Goal: Find specific page/section: Find specific page/section

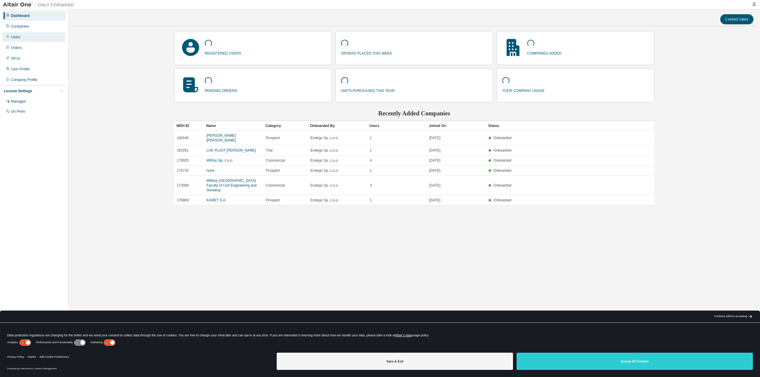
click at [22, 35] on div "Users" at bounding box center [33, 37] width 63 height 10
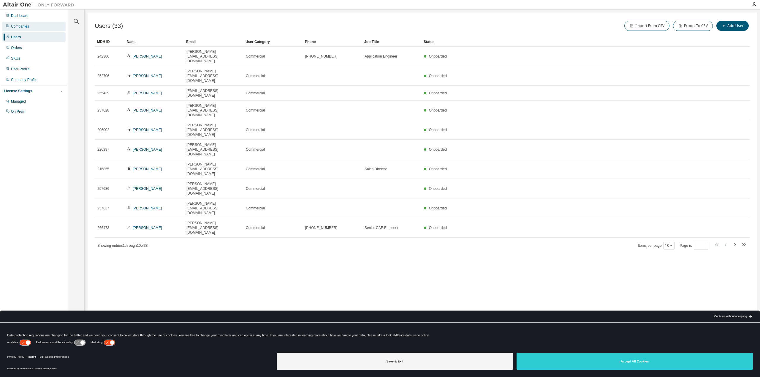
click at [26, 23] on div "Companies" at bounding box center [33, 27] width 63 height 10
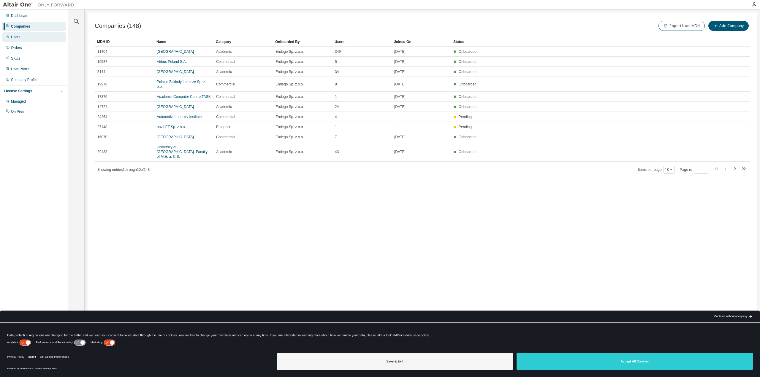
click at [27, 39] on div "Users" at bounding box center [33, 37] width 63 height 10
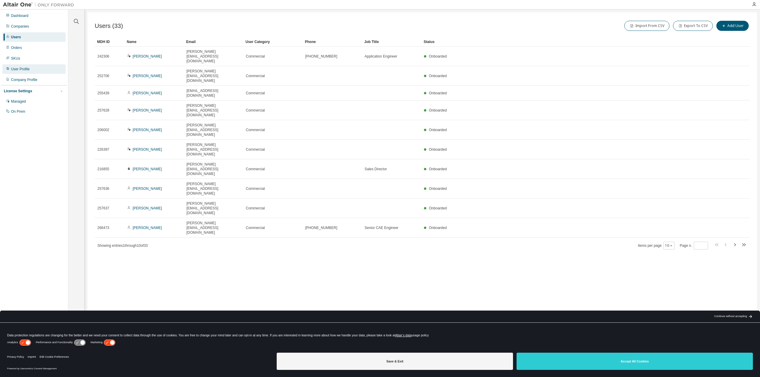
click at [27, 68] on div "User Profile" at bounding box center [20, 69] width 19 height 5
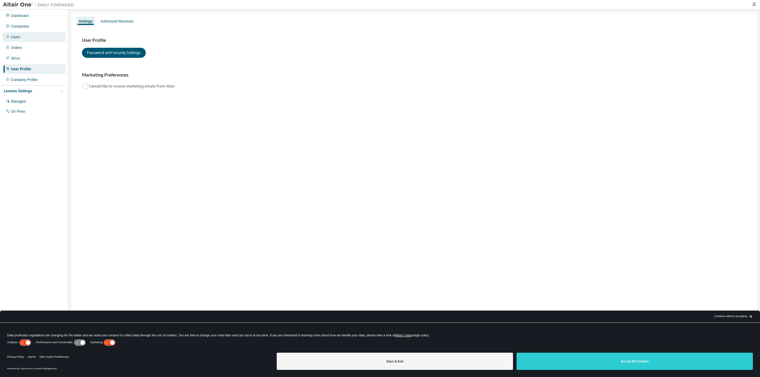
click at [37, 40] on div "Users" at bounding box center [33, 37] width 63 height 10
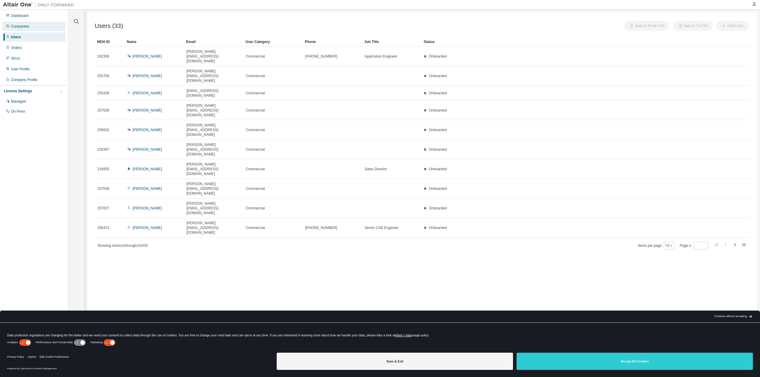
click at [37, 30] on div "Companies" at bounding box center [33, 27] width 63 height 10
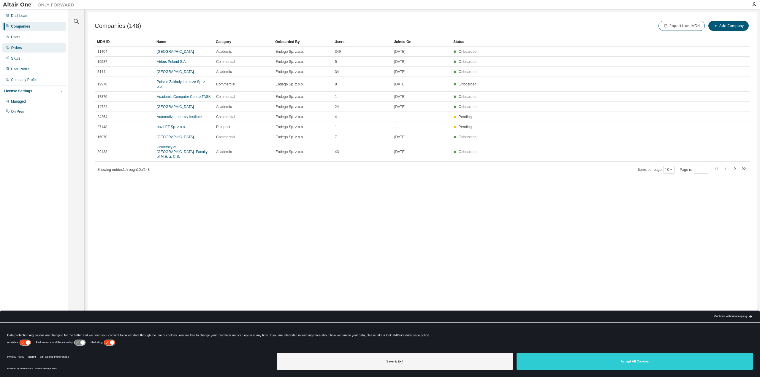
click at [18, 48] on div "Orders" at bounding box center [16, 47] width 11 height 5
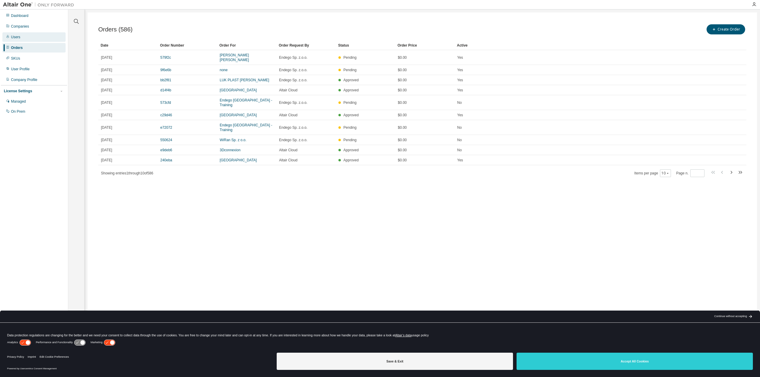
click at [25, 40] on div "Users" at bounding box center [33, 37] width 63 height 10
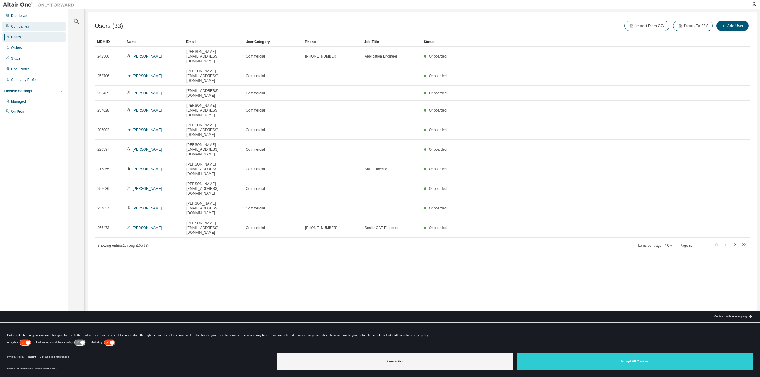
click at [26, 32] on div "Dashboard Companies Users Orders SKUs User Profile Company Profile License Sett…" at bounding box center [34, 63] width 66 height 107
click at [26, 27] on div "Companies" at bounding box center [20, 26] width 18 height 5
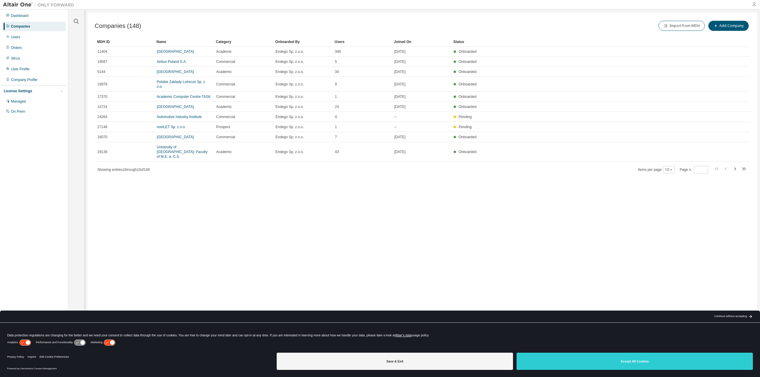
click at [754, 3] on icon "button" at bounding box center [754, 4] width 5 height 5
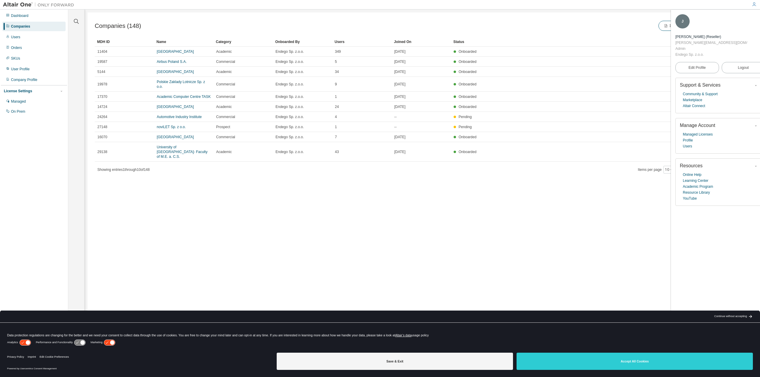
click at [754, 3] on icon "button" at bounding box center [754, 4] width 5 height 5
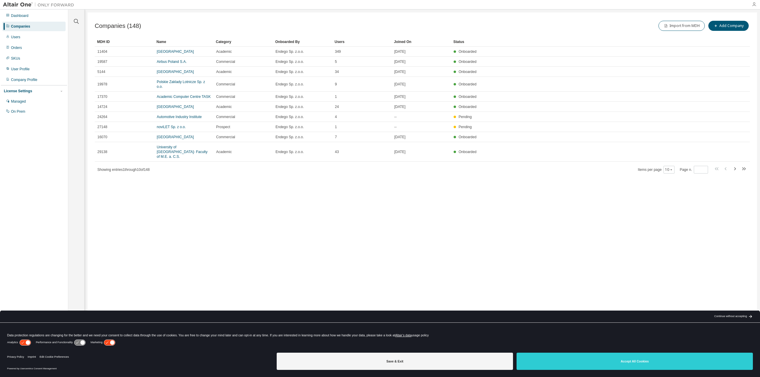
click at [754, 3] on icon "button" at bounding box center [754, 4] width 5 height 5
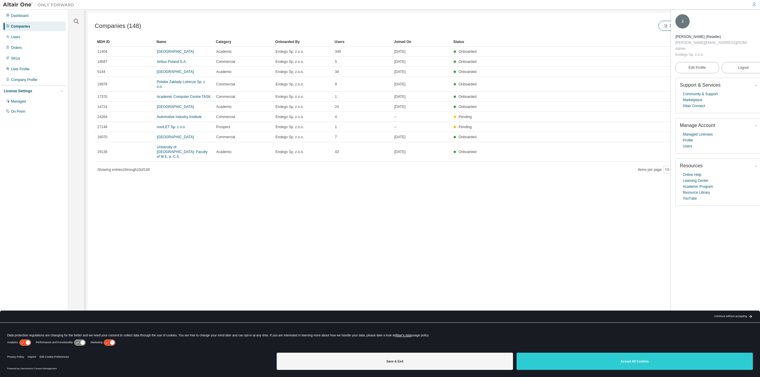
click at [314, 246] on div "Companies (148) Import from MDH Add Company Clear Load Save Save As Field Opera…" at bounding box center [423, 184] width 670 height 345
click at [32, 100] on div "Managed" at bounding box center [33, 102] width 63 height 10
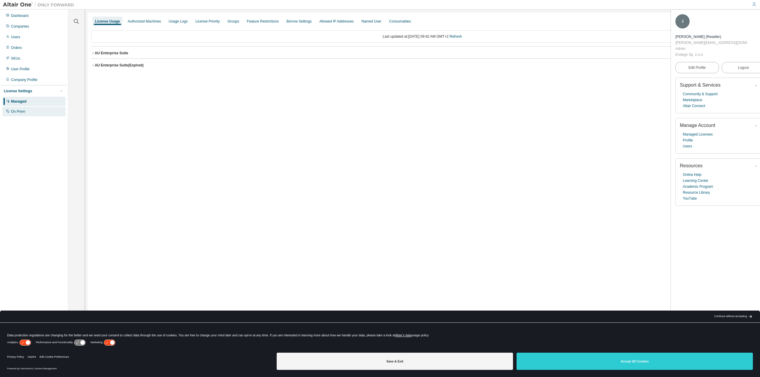
click at [34, 107] on div "On Prem" at bounding box center [33, 112] width 63 height 10
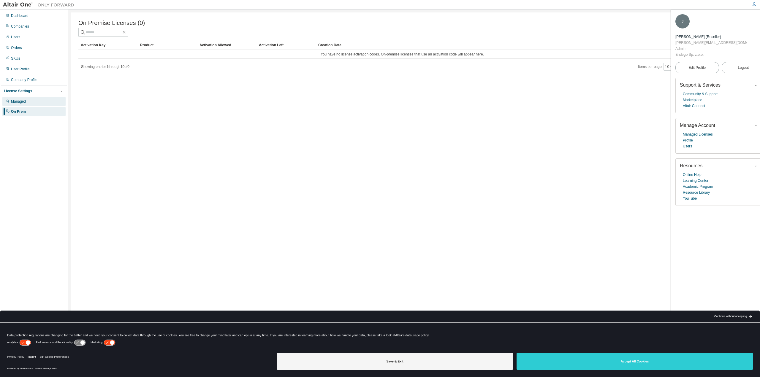
click at [27, 101] on div "Managed" at bounding box center [33, 102] width 63 height 10
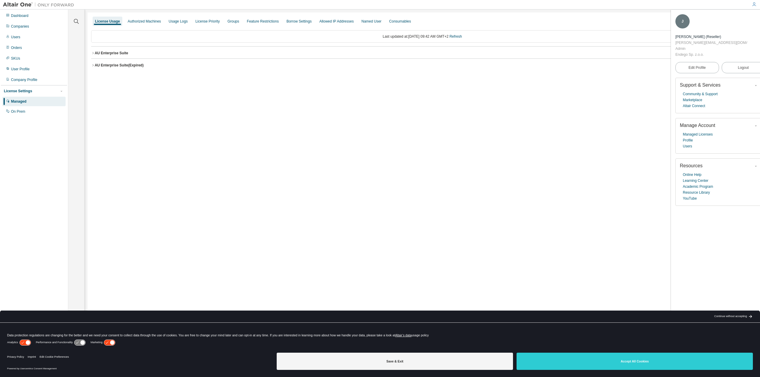
click at [128, 51] on div "AU Enterprise Suite" at bounding box center [112, 53] width 34 height 5
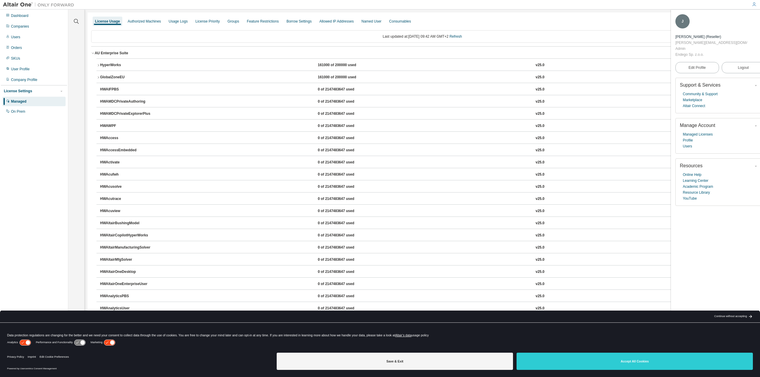
click at [128, 53] on div "AU Enterprise Suite" at bounding box center [112, 53] width 34 height 5
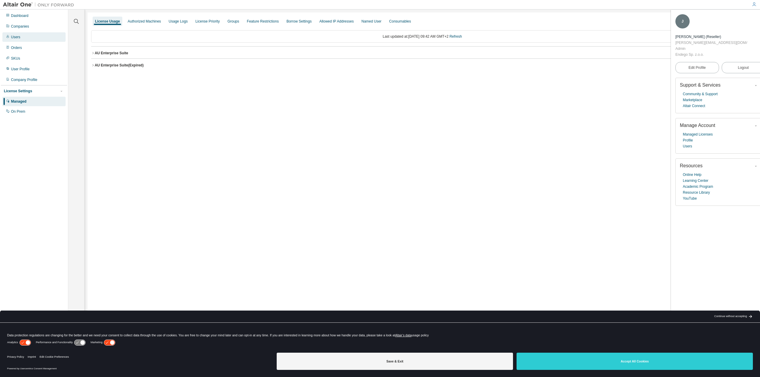
click at [17, 35] on div "Users" at bounding box center [15, 37] width 9 height 5
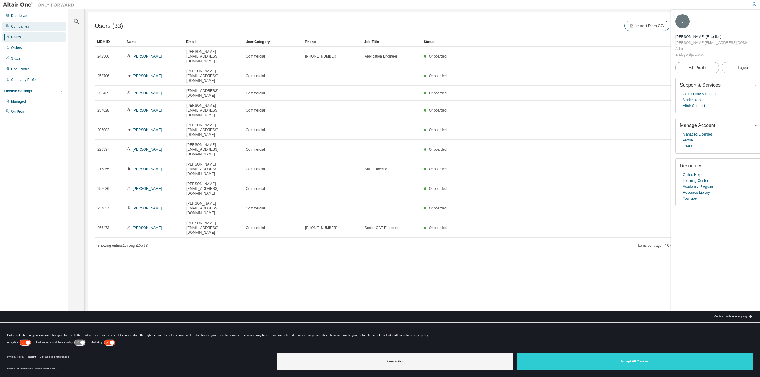
click at [25, 26] on div "Companies" at bounding box center [20, 26] width 18 height 5
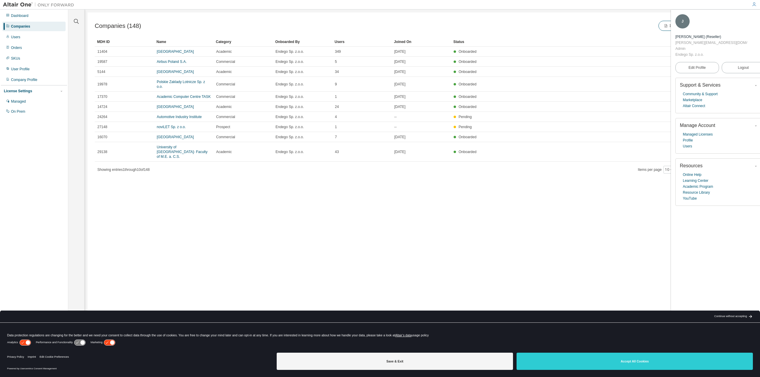
click at [546, 29] on div "Import from MDH Add Company" at bounding box center [587, 26] width 328 height 12
click at [760, 19] on icon "button" at bounding box center [762, 18] width 4 height 4
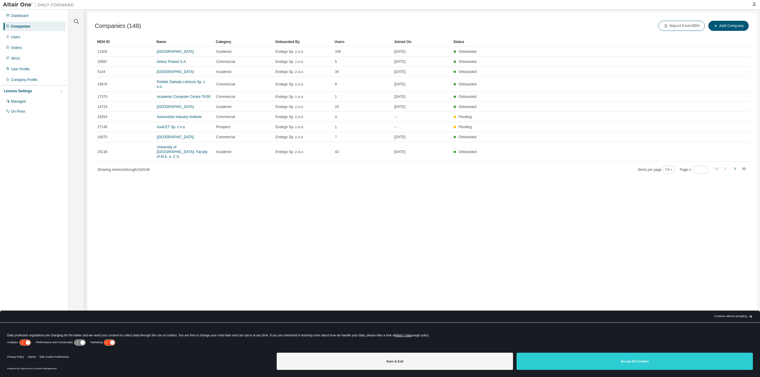
click at [736, 173] on icon "button" at bounding box center [734, 168] width 7 height 7
type input "*"
click at [75, 19] on div at bounding box center [76, 17] width 14 height 15
click at [75, 20] on icon "button" at bounding box center [76, 21] width 7 height 7
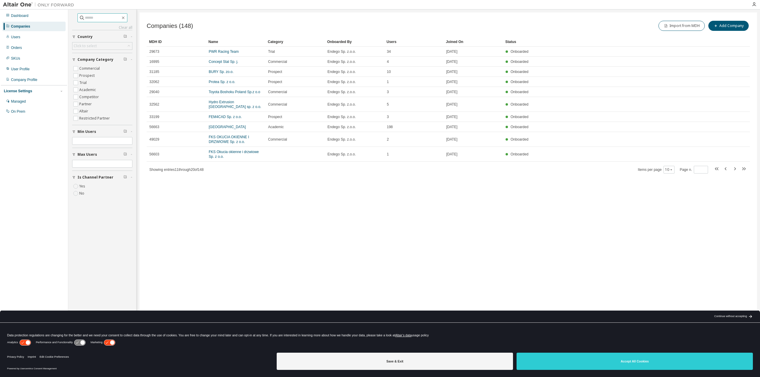
click at [94, 19] on input "text" at bounding box center [103, 18] width 36 height 6
type input "********"
type input "*"
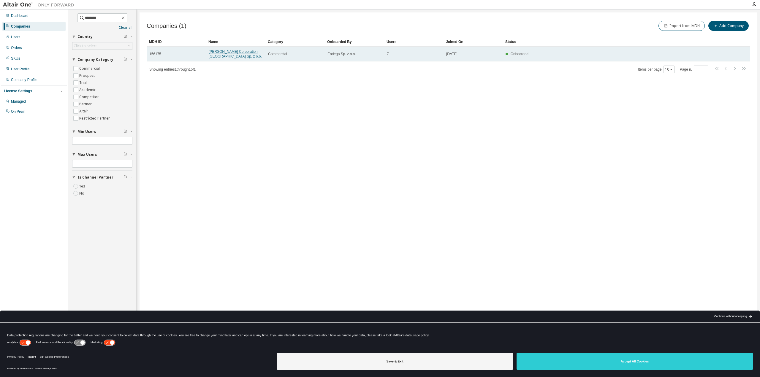
click at [241, 50] on link "HL Mando Corporation Poland Sp. z o.o." at bounding box center [235, 54] width 53 height 9
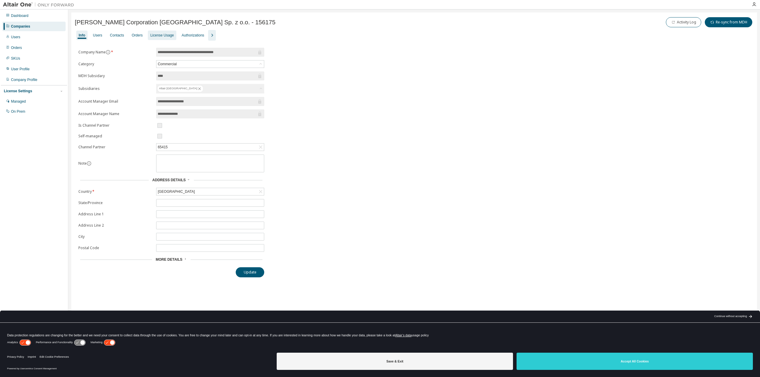
click at [161, 38] on div "License Usage" at bounding box center [162, 36] width 28 height 10
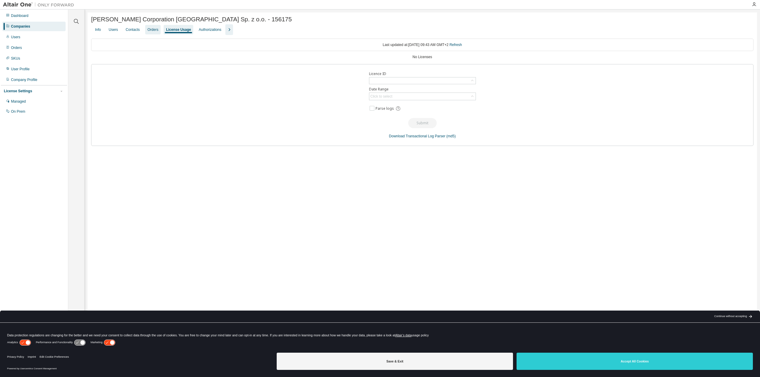
click at [158, 32] on div "Orders" at bounding box center [153, 29] width 11 height 5
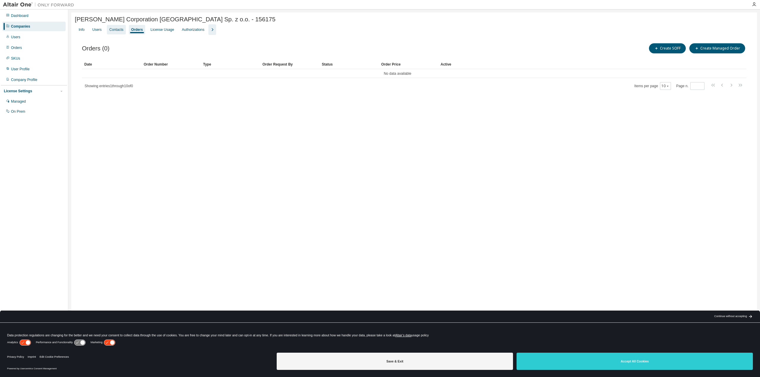
click at [123, 32] on div "Contacts" at bounding box center [116, 29] width 14 height 5
click at [97, 29] on div "Users" at bounding box center [96, 29] width 9 height 5
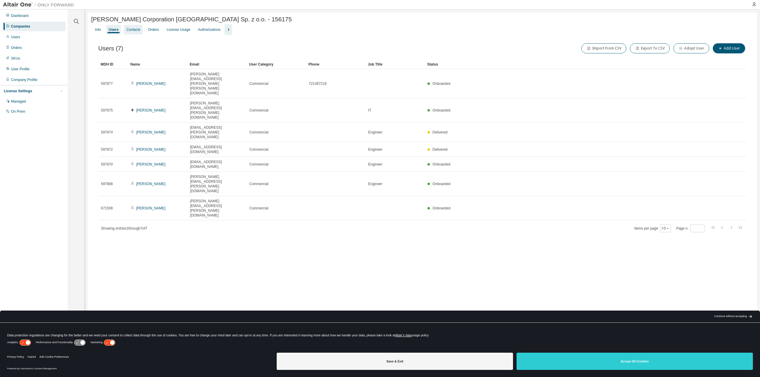
click at [140, 29] on div "Contacts" at bounding box center [133, 29] width 14 height 5
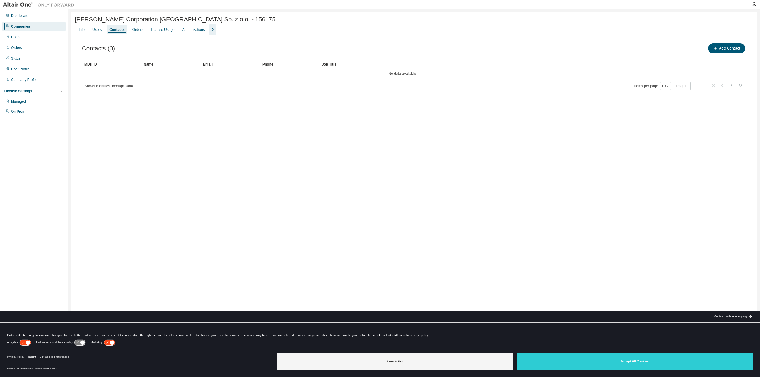
click at [150, 30] on div "Info Users Contacts Orders License Usage Authorizations" at bounding box center [414, 29] width 679 height 11
click at [194, 37] on div "Contacts (0) Add Contact Clear Load Save Save As Field Operator Value Select fi…" at bounding box center [414, 70] width 679 height 71
click at [194, 31] on div "Authorizations" at bounding box center [193, 29] width 23 height 5
